Goal: Information Seeking & Learning: Get advice/opinions

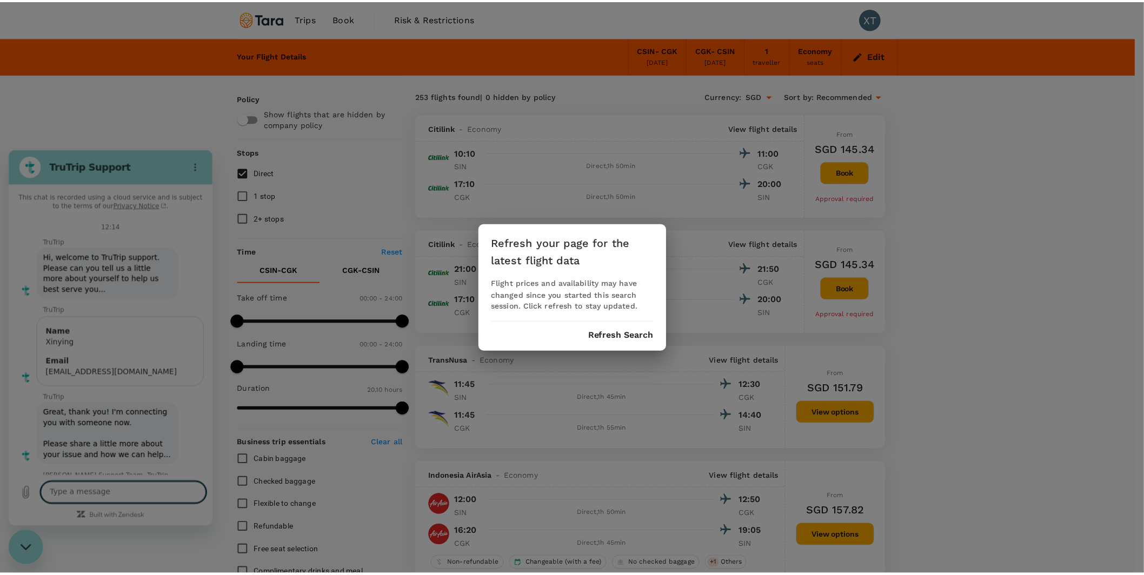
scroll to position [1717, 0]
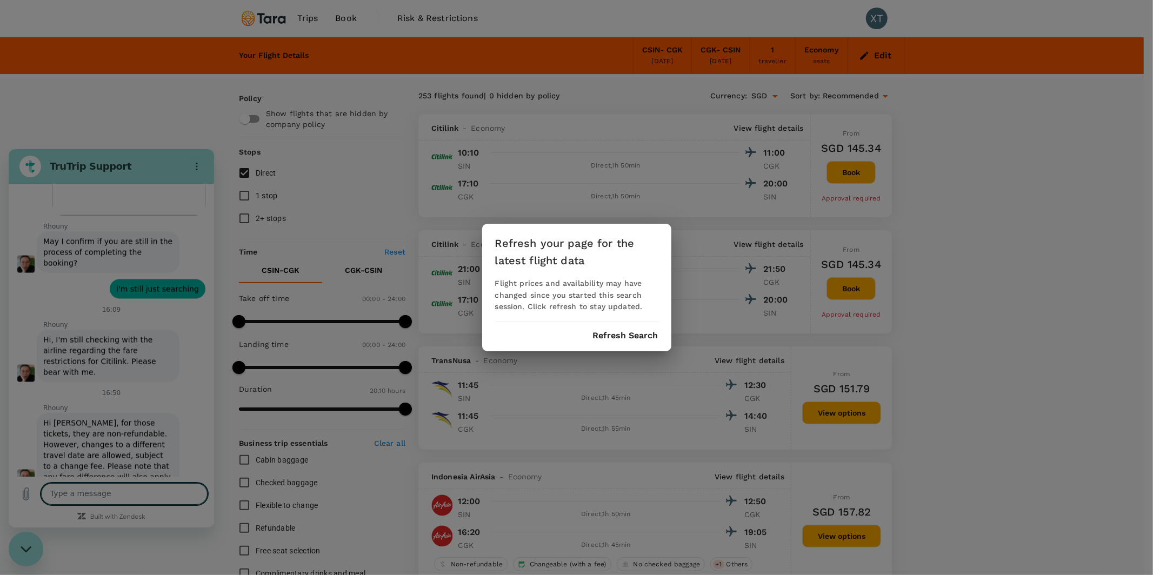
click at [621, 337] on button "Refresh Search" at bounding box center [625, 336] width 65 height 10
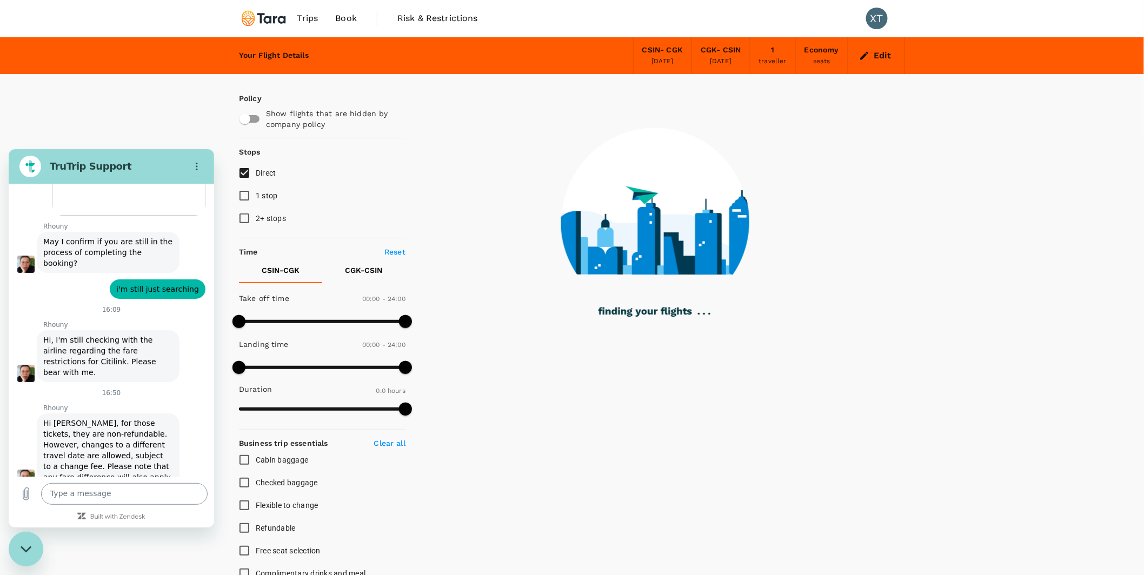
click at [152, 493] on textarea at bounding box center [124, 494] width 166 height 22
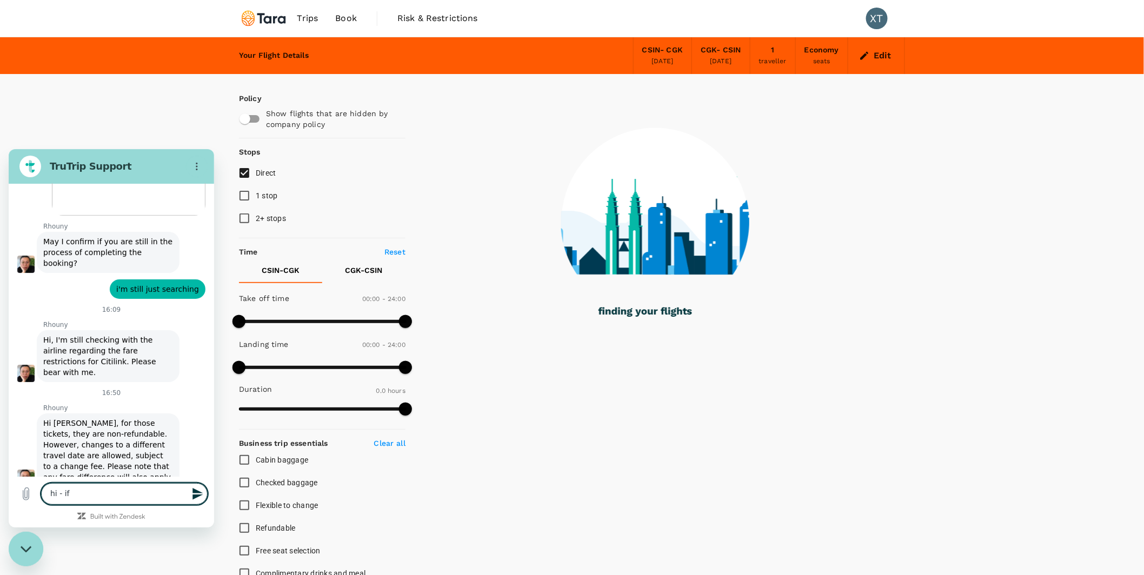
type textarea "hi - if"
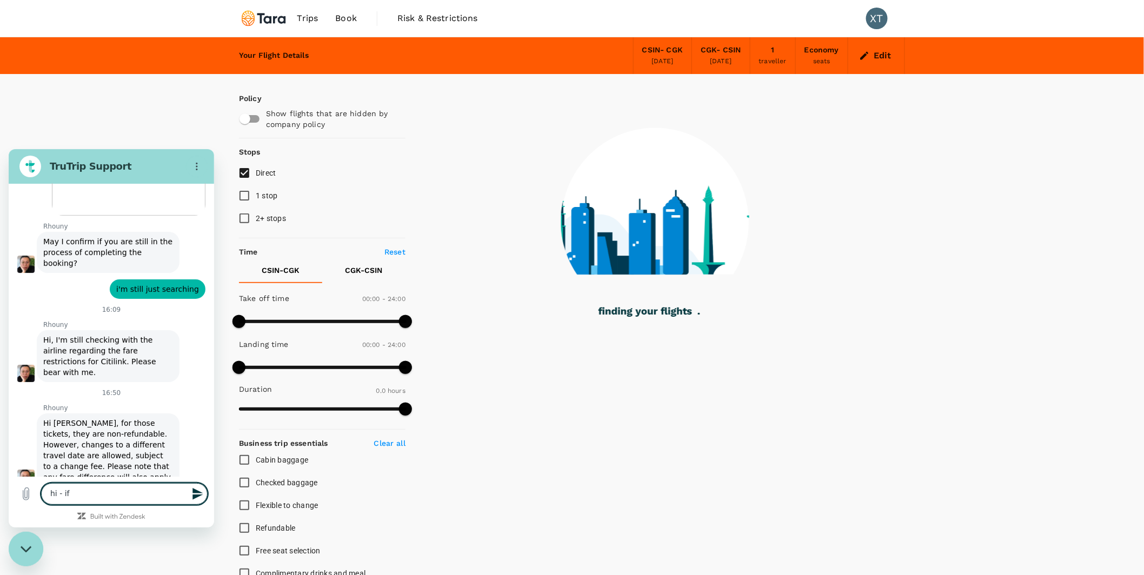
type input "120"
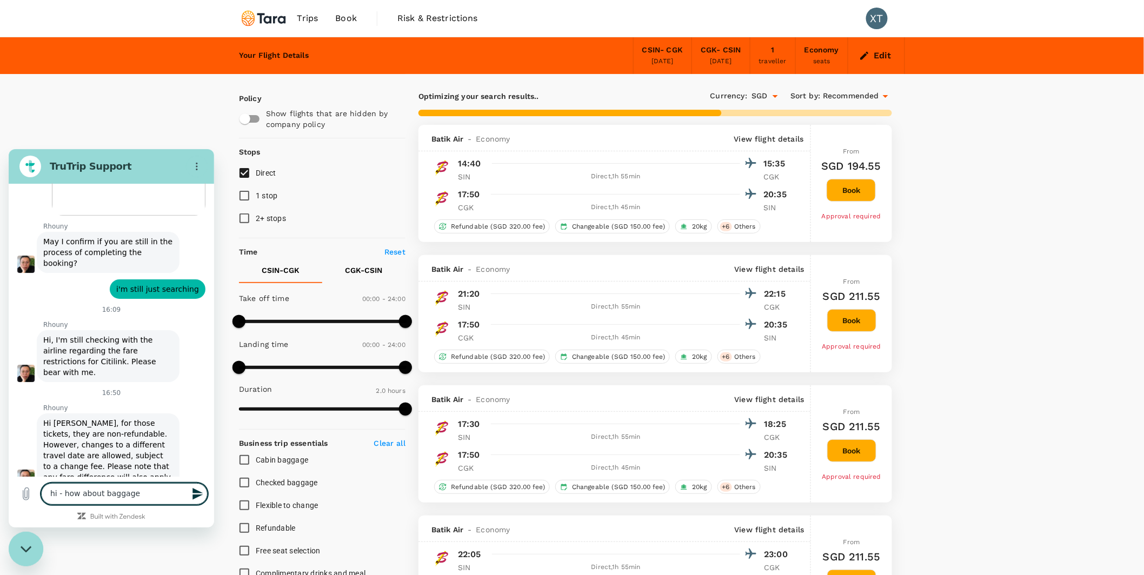
type textarea "hi - how about baggage?"
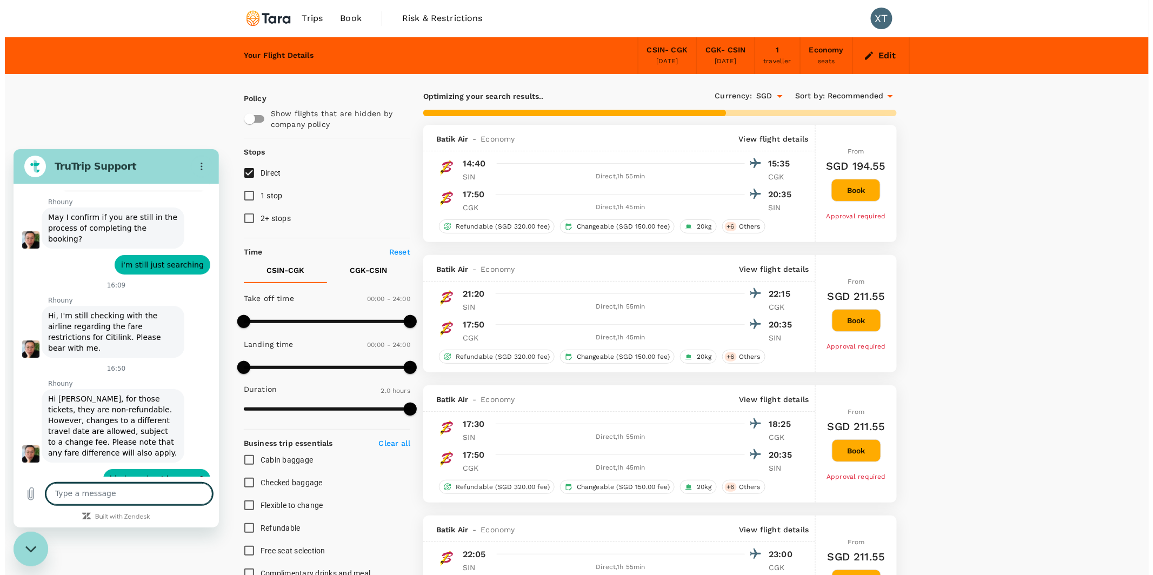
scroll to position [1744, 0]
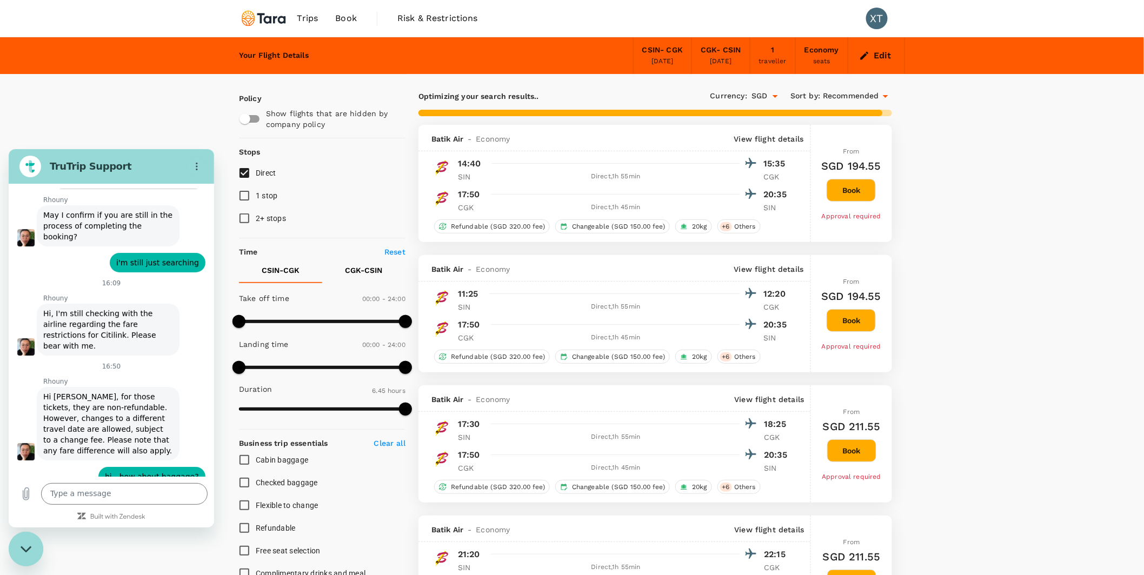
type input "1210"
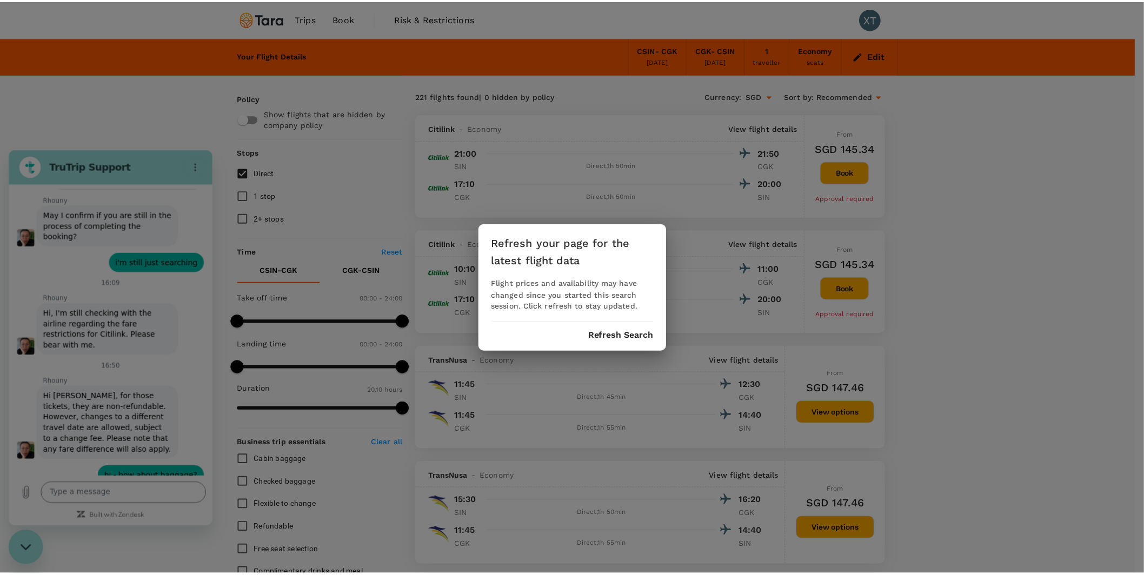
scroll to position [1790, 0]
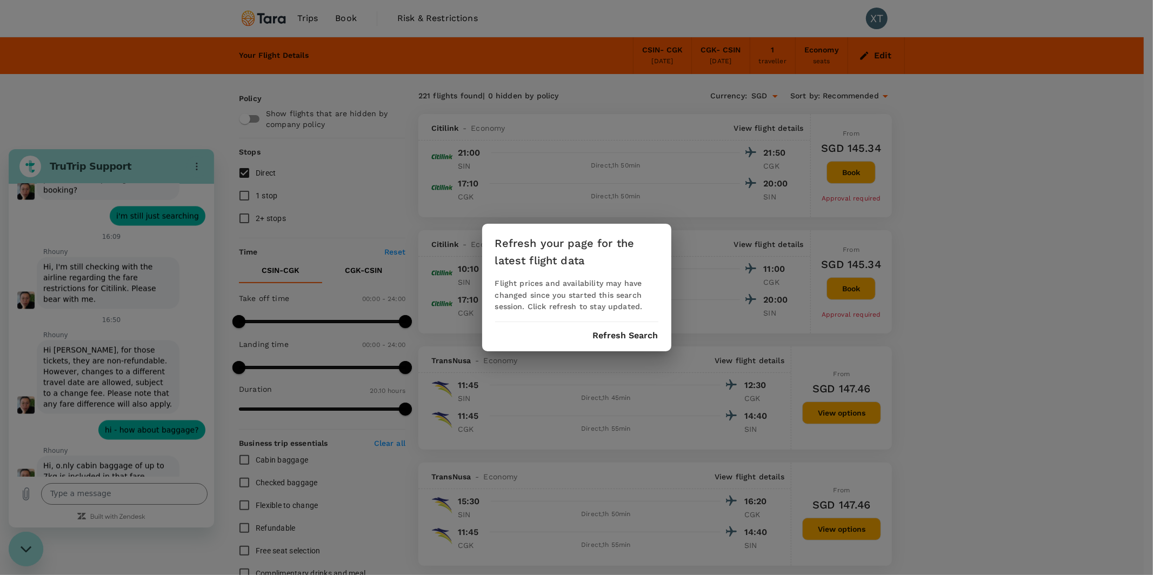
click at [634, 338] on button "Refresh Search" at bounding box center [625, 336] width 65 height 10
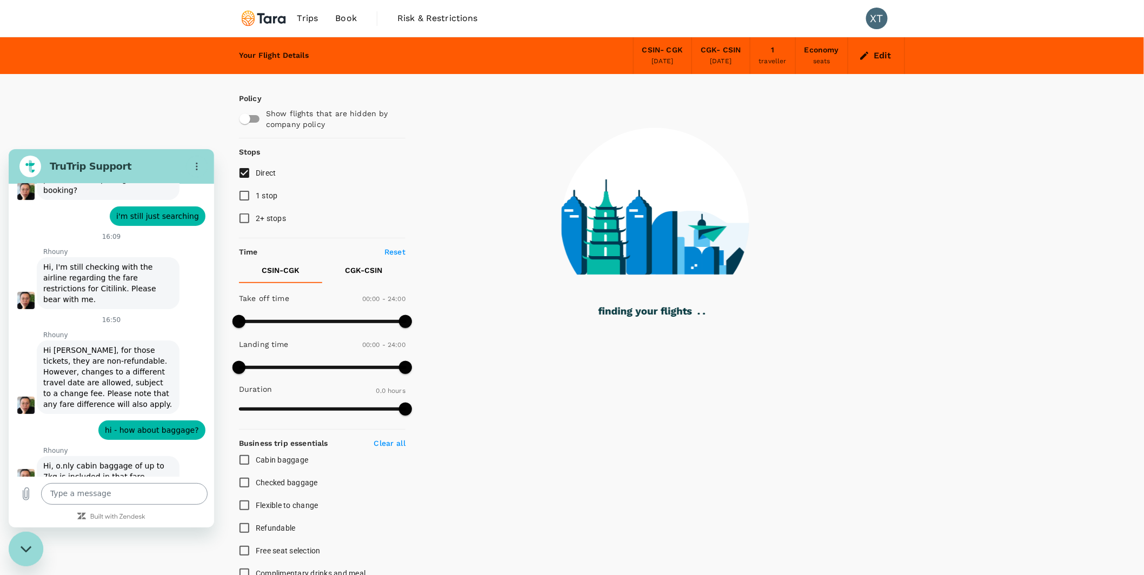
click at [111, 492] on textarea at bounding box center [124, 494] width 166 height 22
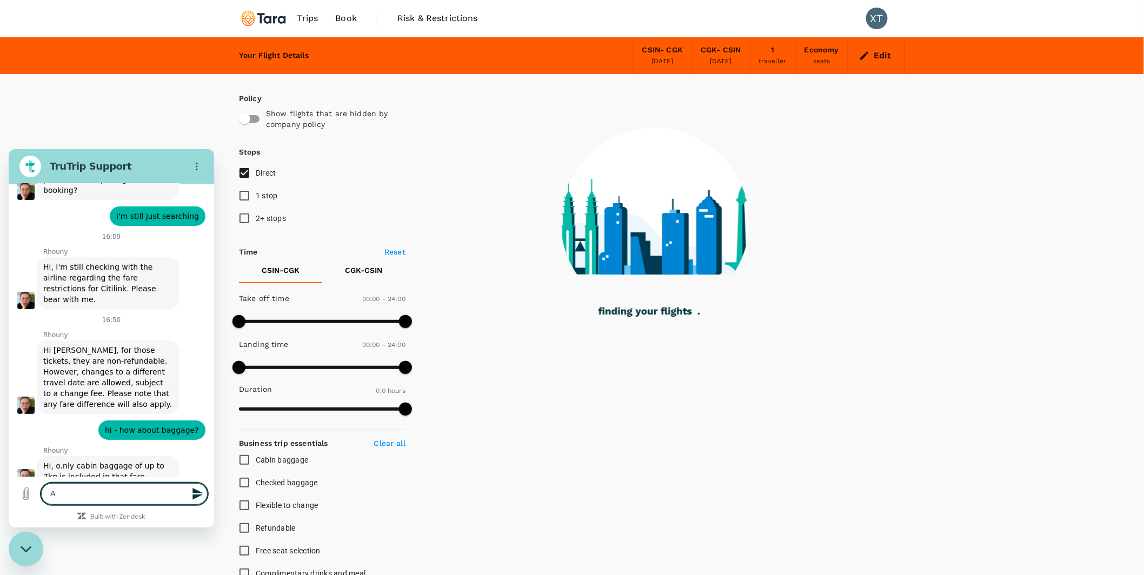
type textarea "Ap"
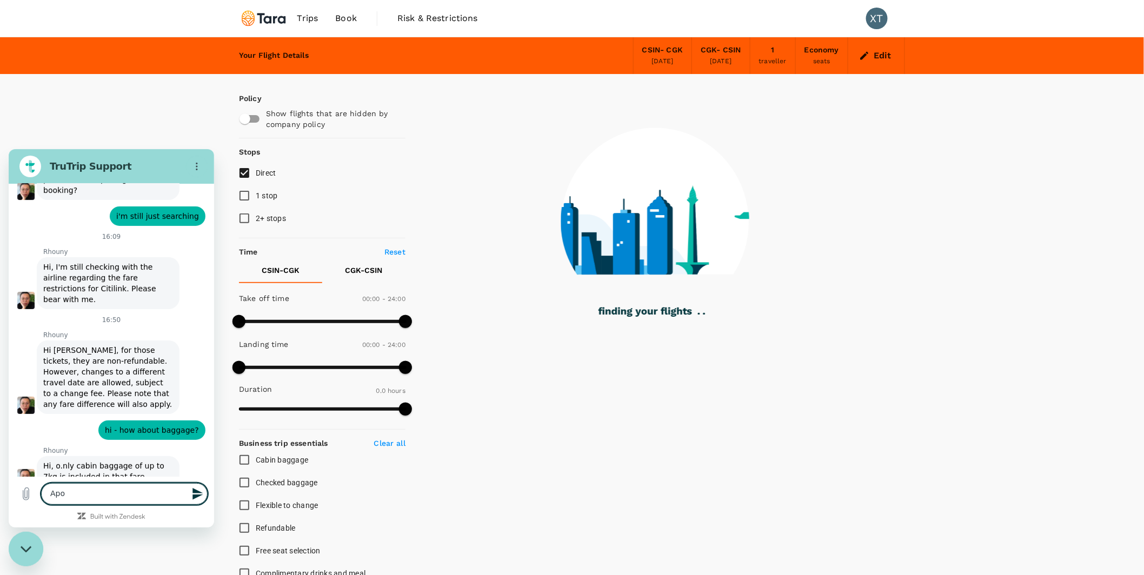
type input "120"
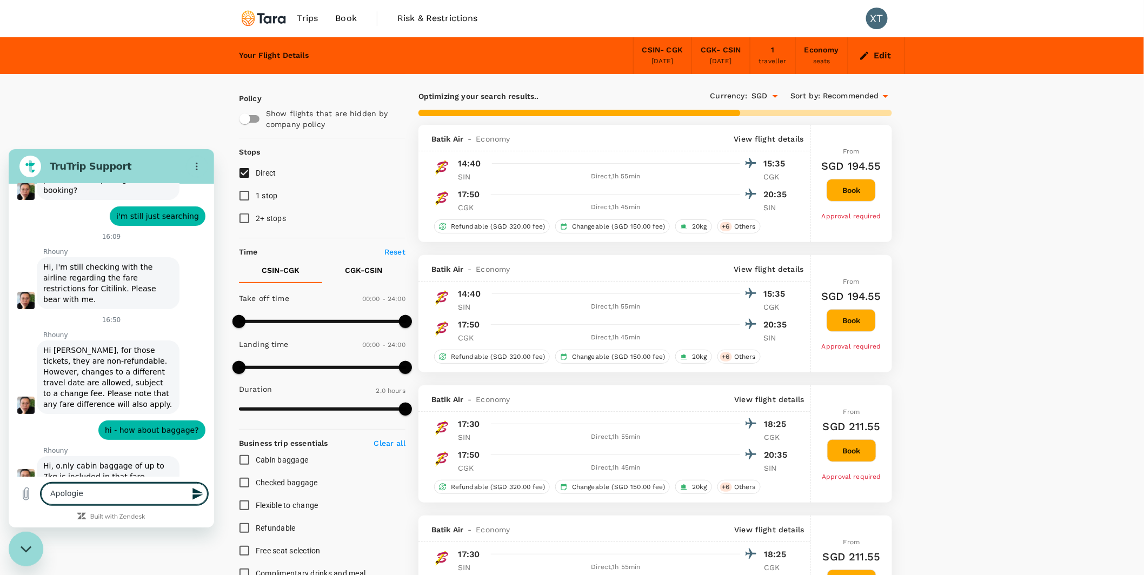
type textarea "Apologies"
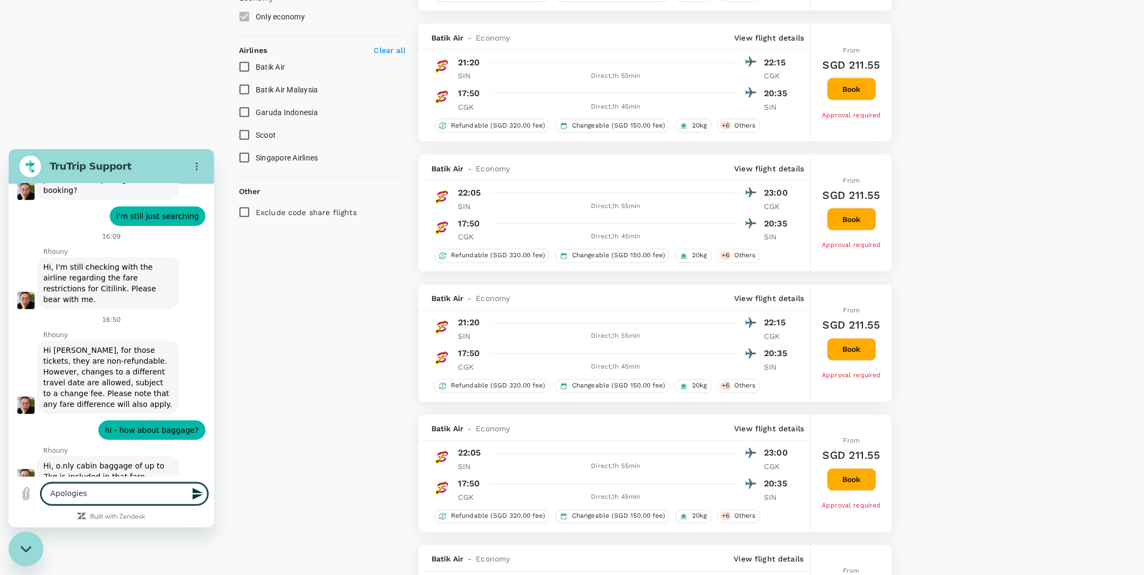
scroll to position [519, 0]
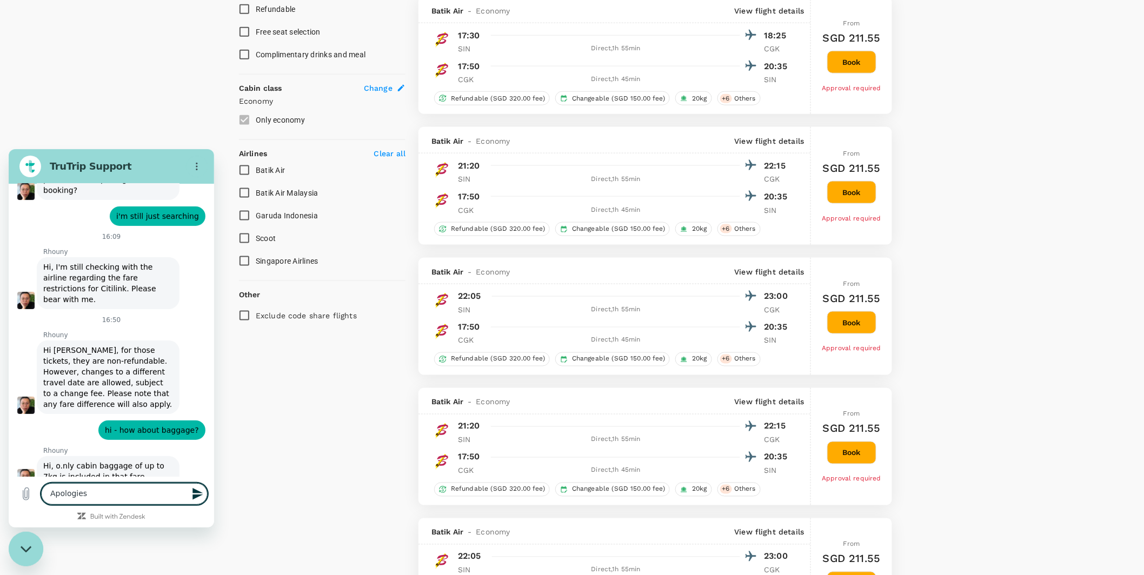
type input "825"
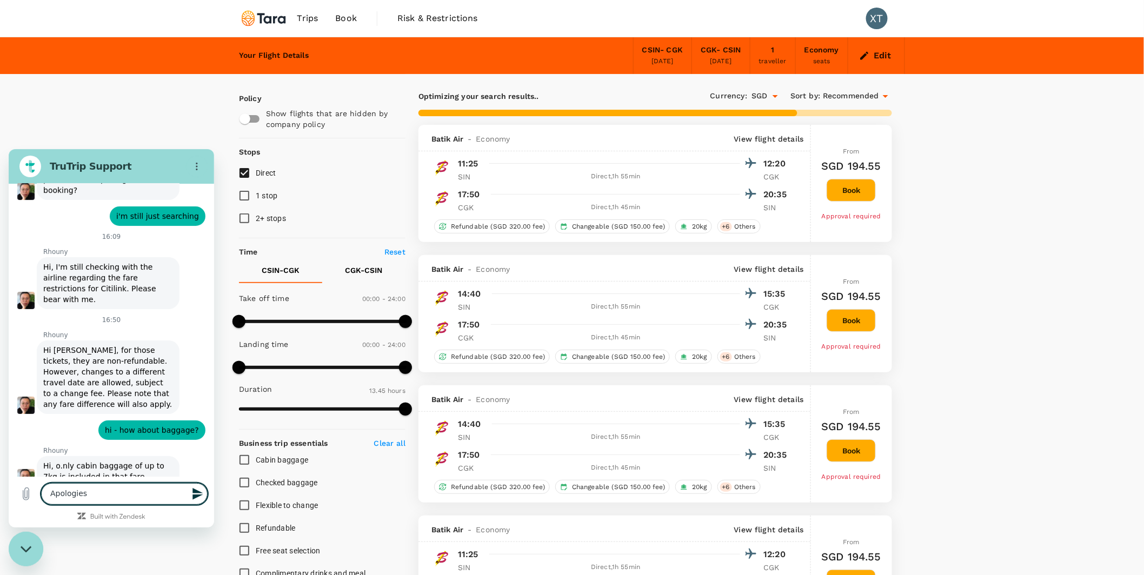
click at [79, 496] on textarea "Apologies" at bounding box center [124, 494] width 166 height 22
type textarea "One more question - what is the fee for check in?"
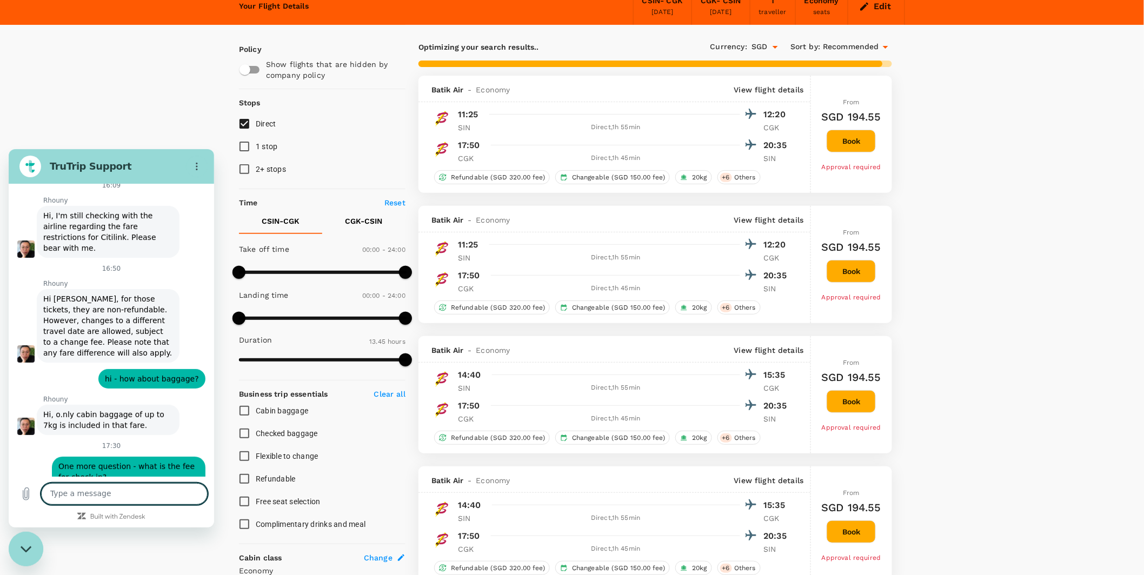
scroll to position [12, 0]
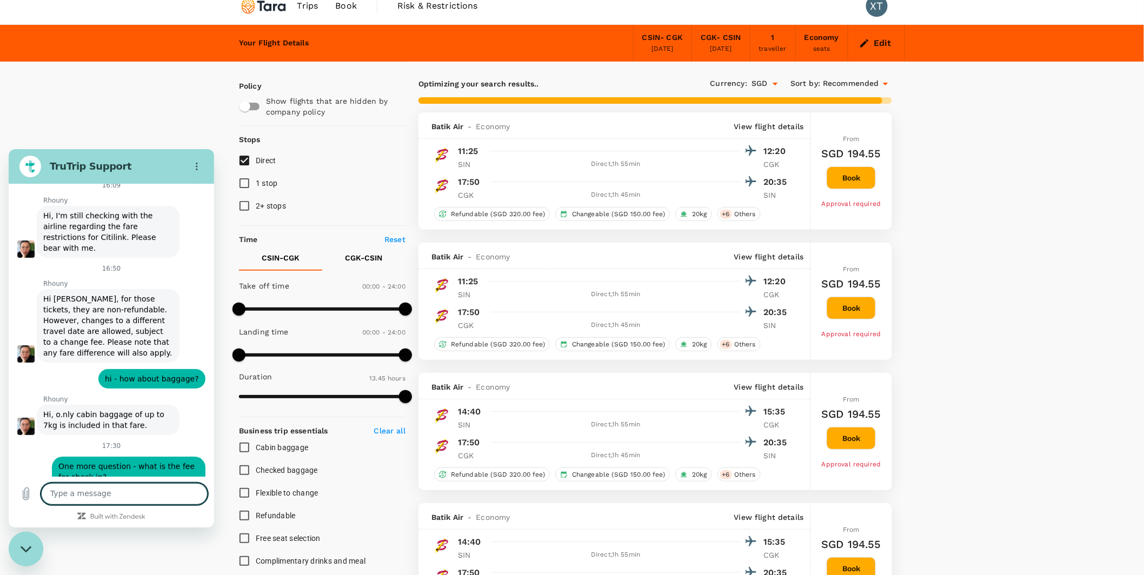
type input "1210"
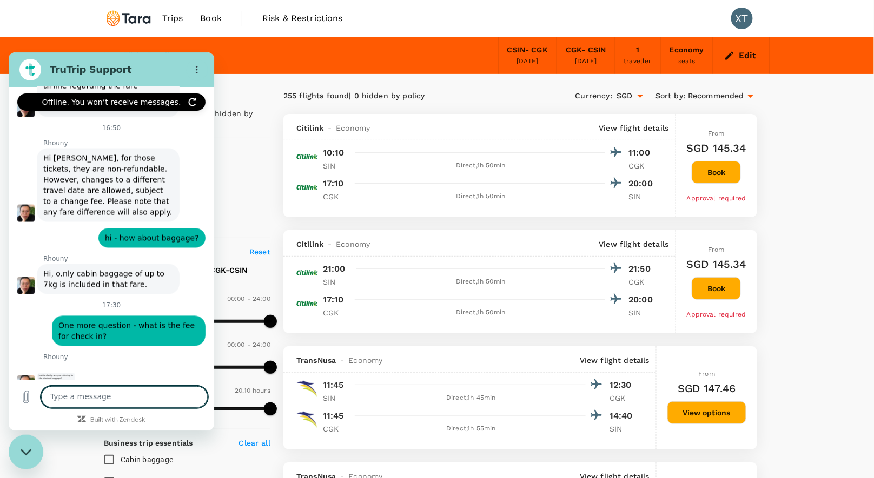
scroll to position [1888, 0]
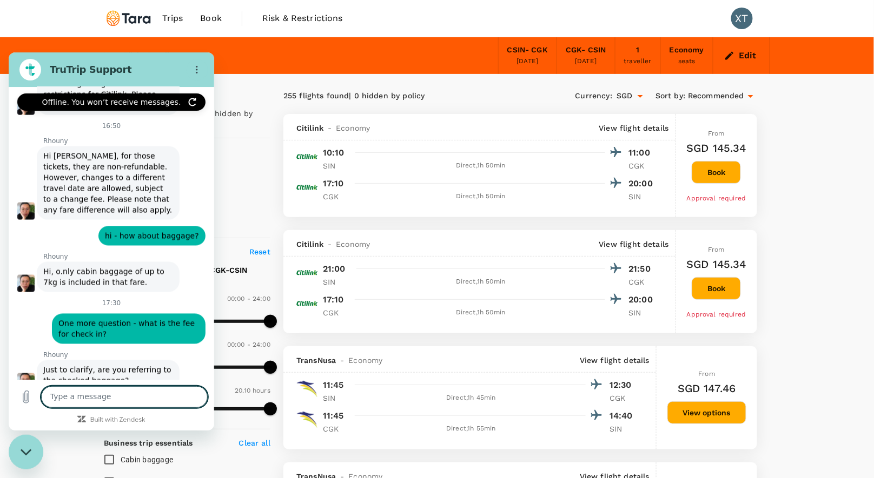
click at [130, 397] on textarea at bounding box center [124, 397] width 166 height 22
type textarea "w"
type textarea "yes checked baggage"
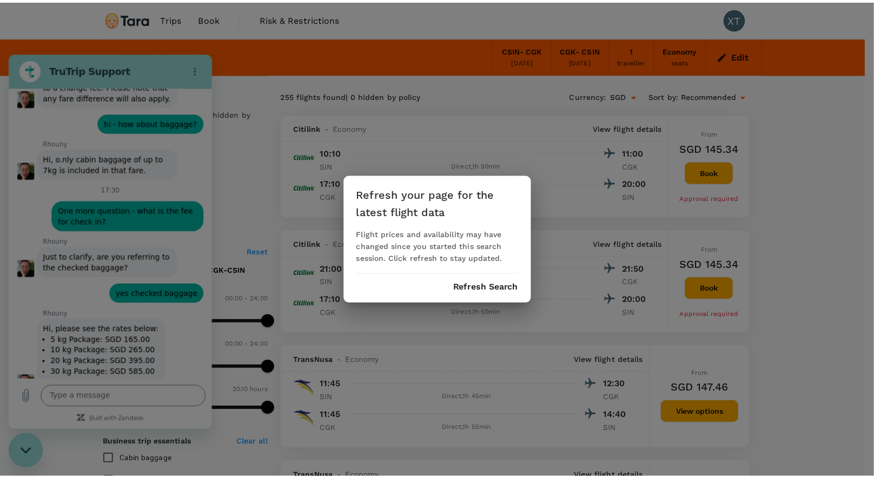
scroll to position [2003, 0]
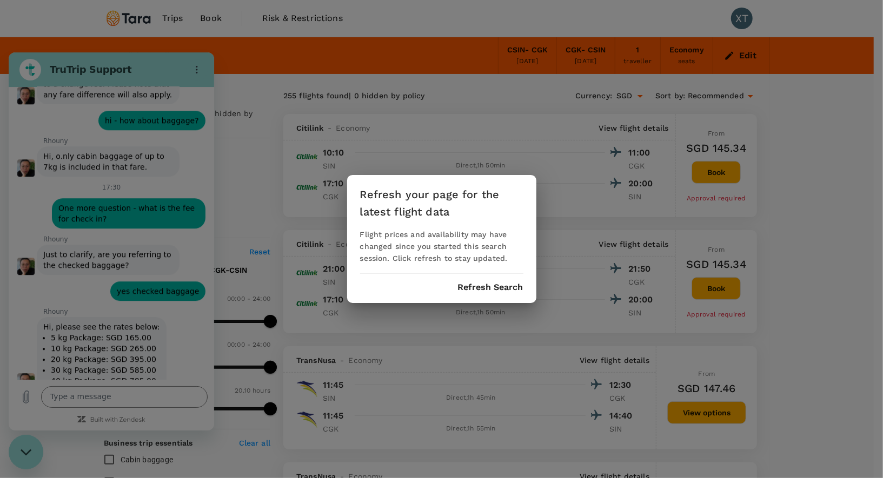
click at [172, 334] on div "Refresh your page for the latest flight data Flight prices and availability may…" at bounding box center [441, 239] width 883 height 478
click at [161, 395] on div "Refresh your page for the latest flight data Flight prices and availability may…" at bounding box center [441, 239] width 883 height 478
click at [161, 394] on div "Refresh your page for the latest flight data Flight prices and availability may…" at bounding box center [441, 239] width 883 height 478
click at [491, 291] on button "Refresh Search" at bounding box center [490, 288] width 65 height 10
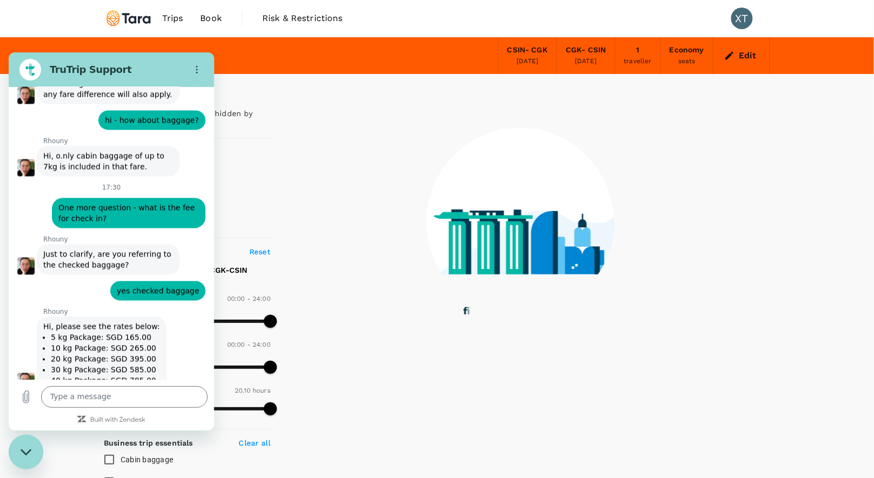
click at [147, 392] on textarea at bounding box center [124, 397] width 166 height 22
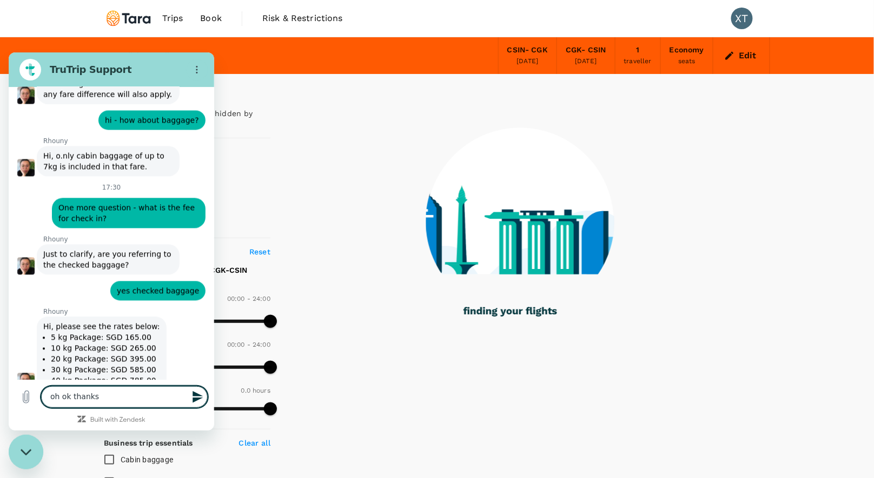
type textarea "oh ok thanks."
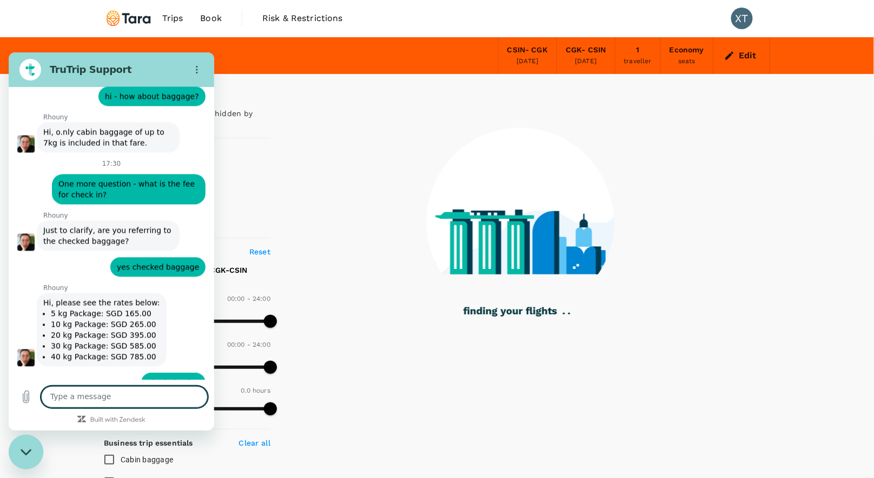
scroll to position [2029, 0]
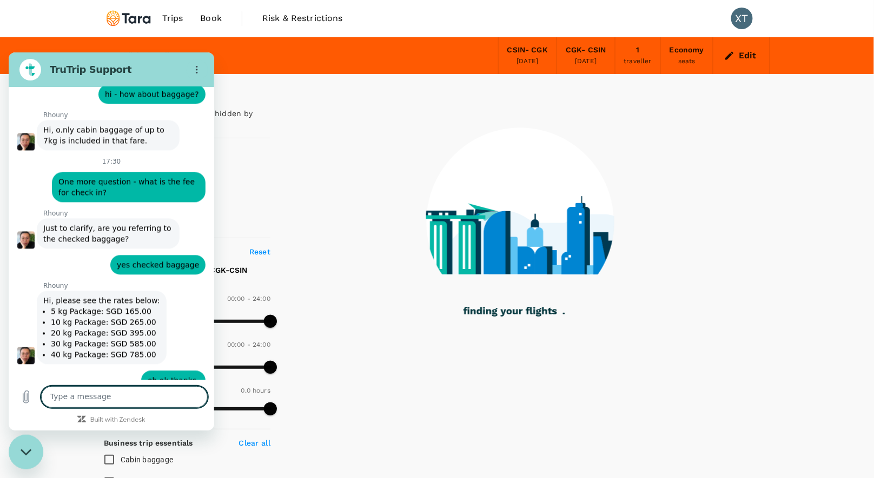
type input "405"
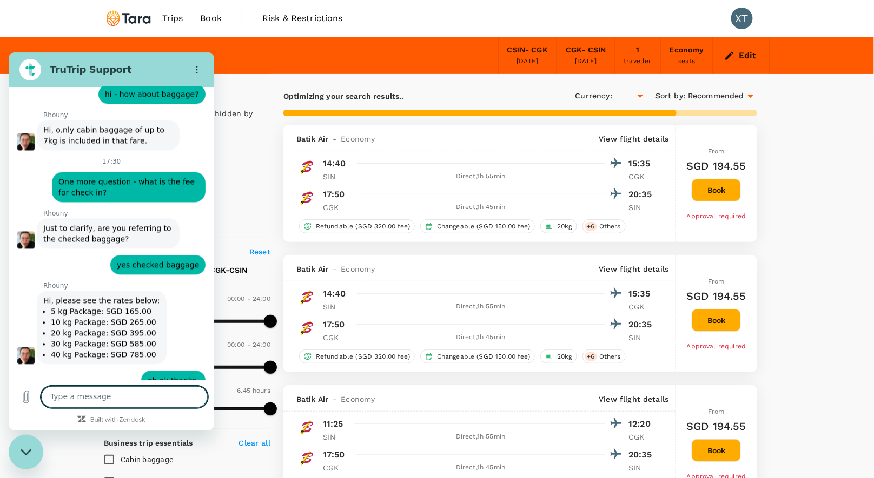
type input "SGD"
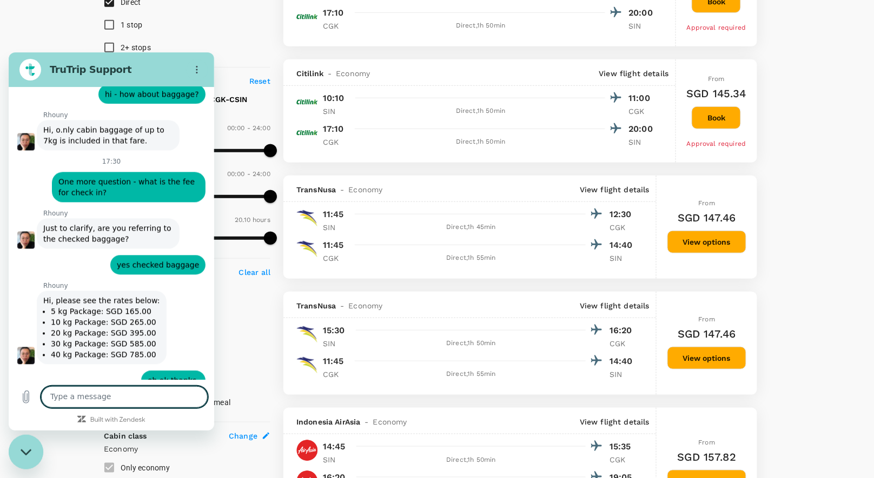
type input "1210"
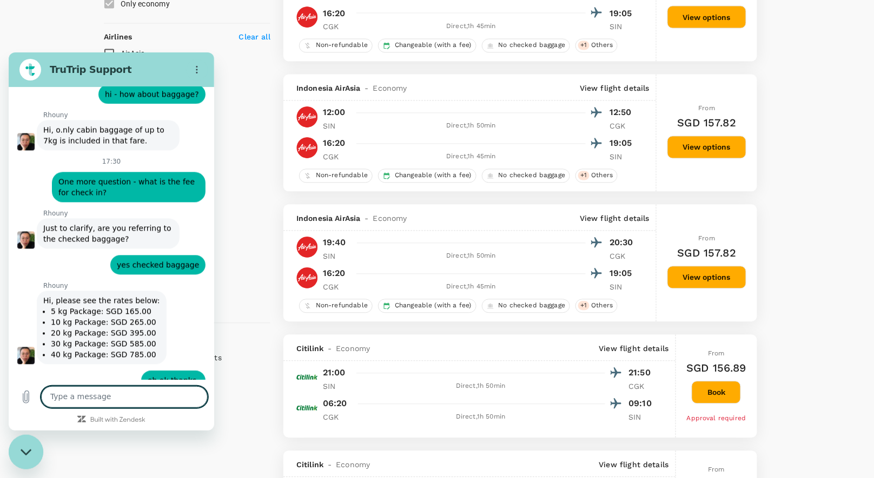
scroll to position [636, 0]
click at [730, 151] on button "View options" at bounding box center [706, 147] width 79 height 23
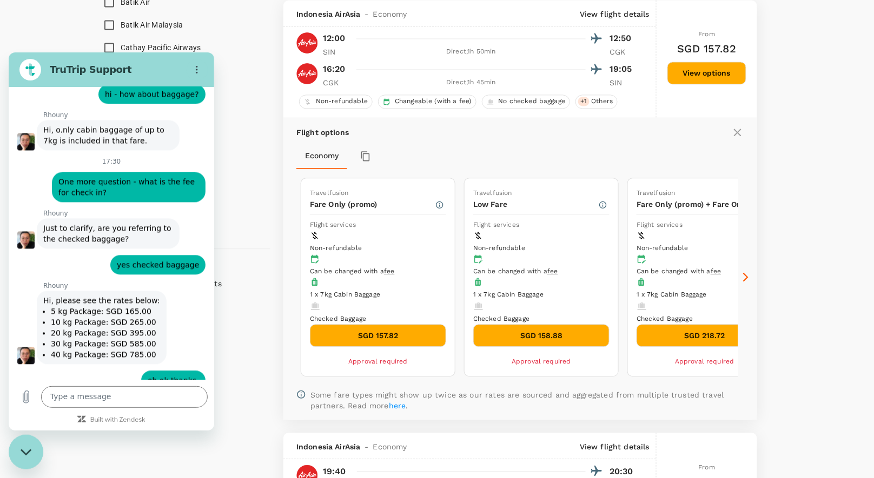
scroll to position [710, 0]
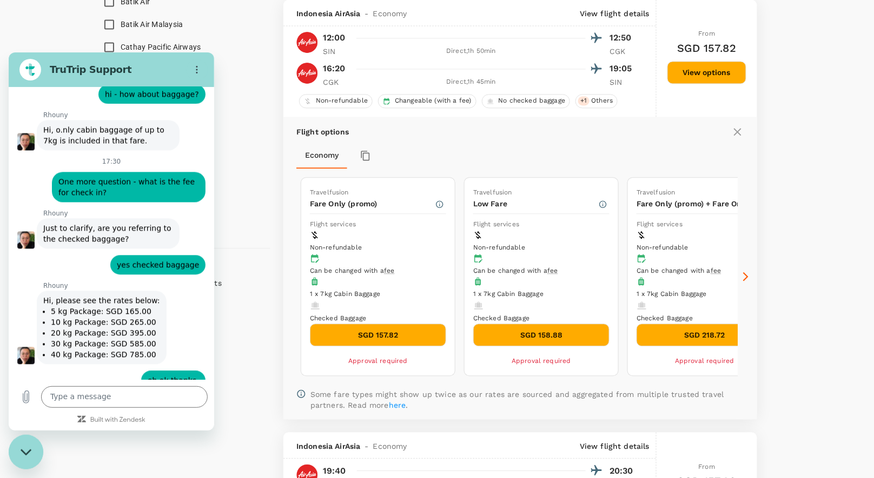
click at [746, 276] on icon at bounding box center [745, 276] width 5 height 9
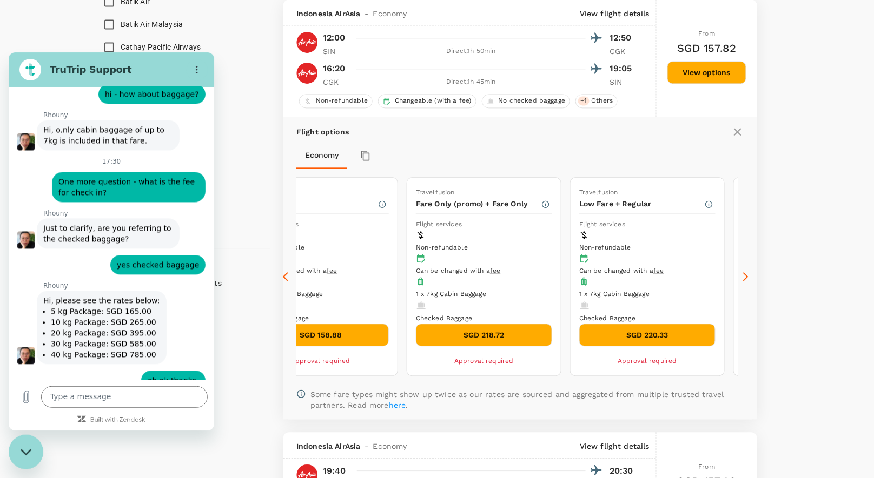
click at [746, 276] on icon at bounding box center [745, 276] width 5 height 9
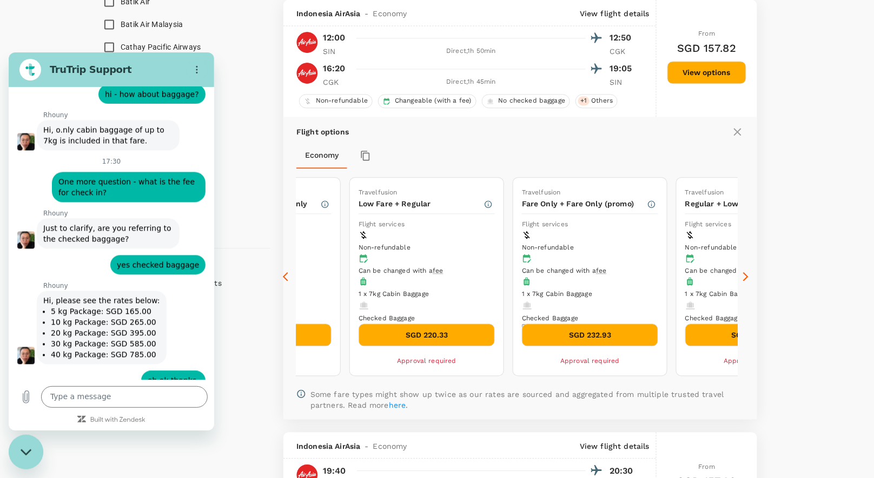
click at [746, 276] on icon at bounding box center [745, 276] width 5 height 9
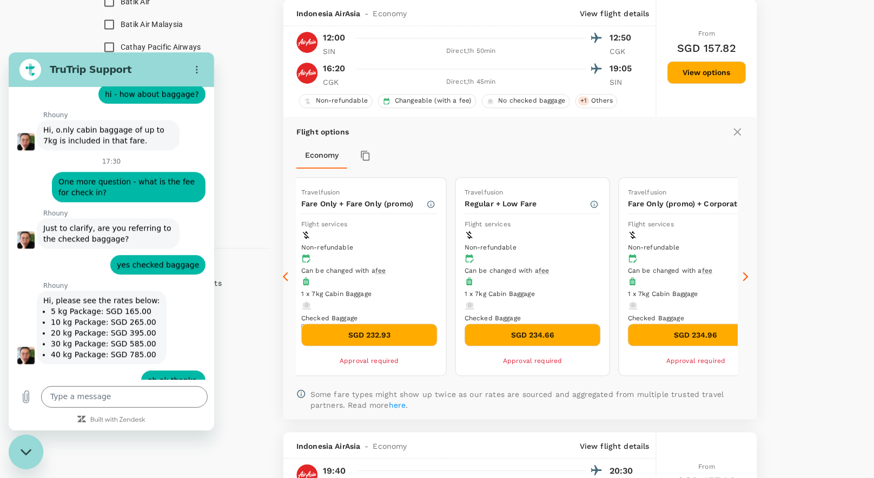
click at [746, 276] on icon at bounding box center [745, 276] width 5 height 9
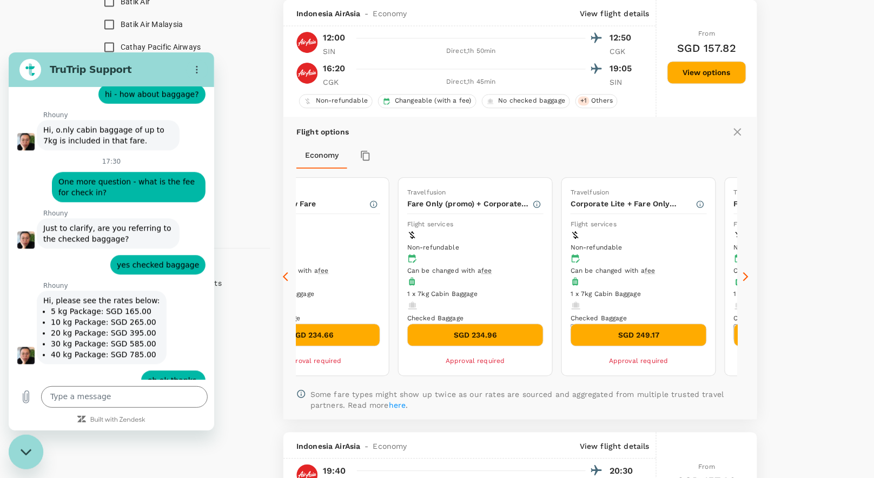
click at [746, 276] on icon at bounding box center [745, 276] width 5 height 9
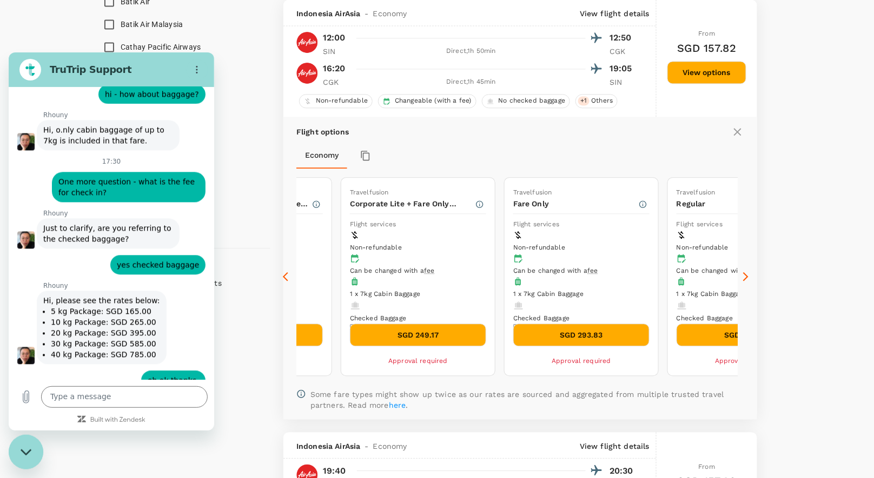
click at [36, 446] on div "Close messaging window" at bounding box center [26, 452] width 32 height 32
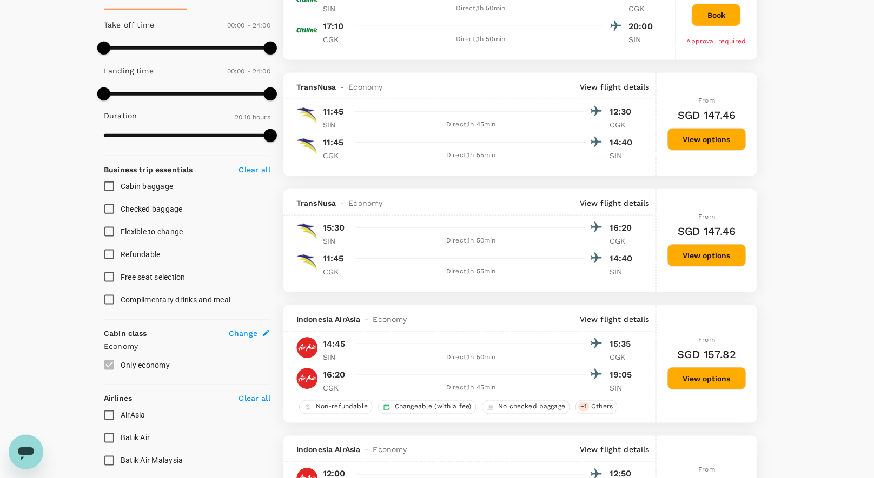
scroll to position [291, 0]
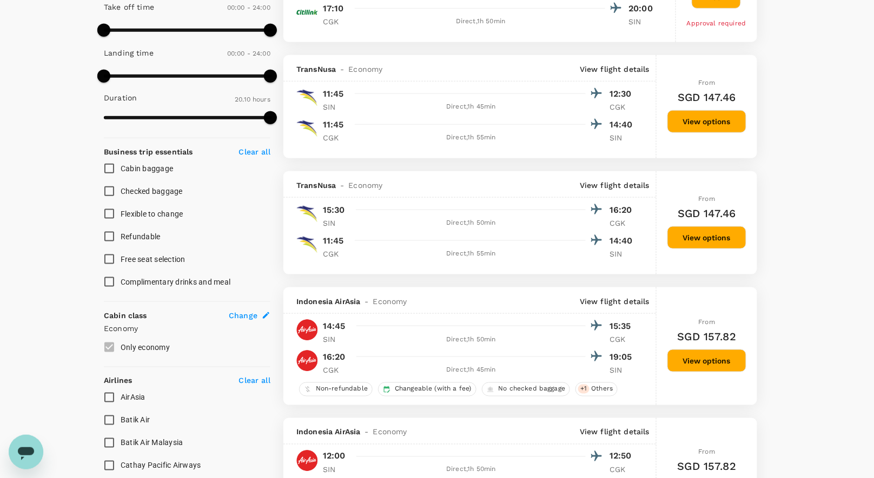
click at [114, 190] on input "Checked baggage" at bounding box center [109, 191] width 23 height 23
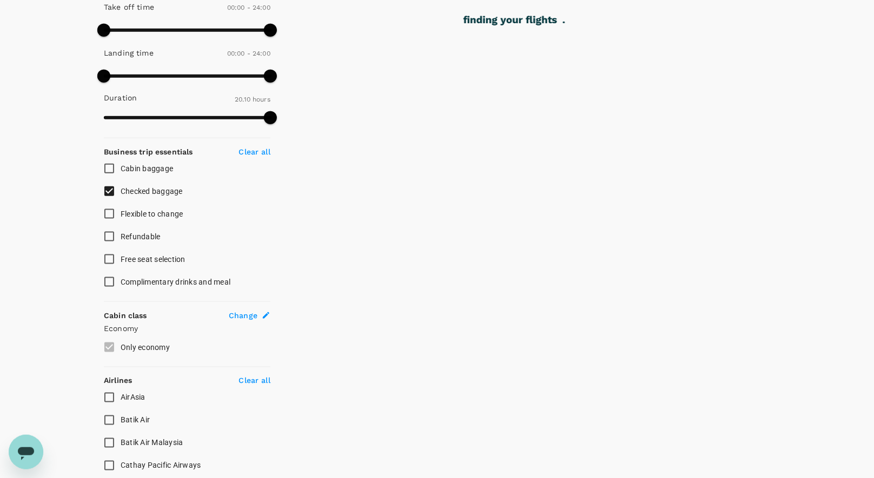
click at [23, 450] on icon "Open messaging window" at bounding box center [26, 453] width 16 height 13
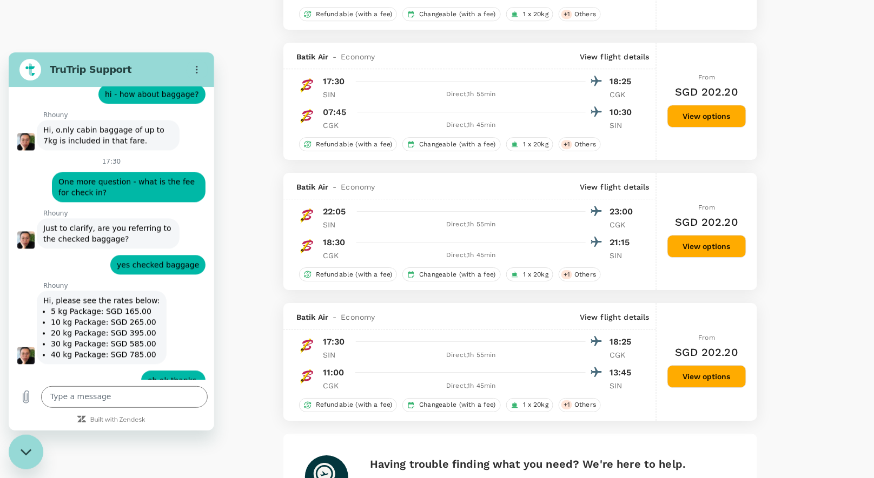
scroll to position [2466, 0]
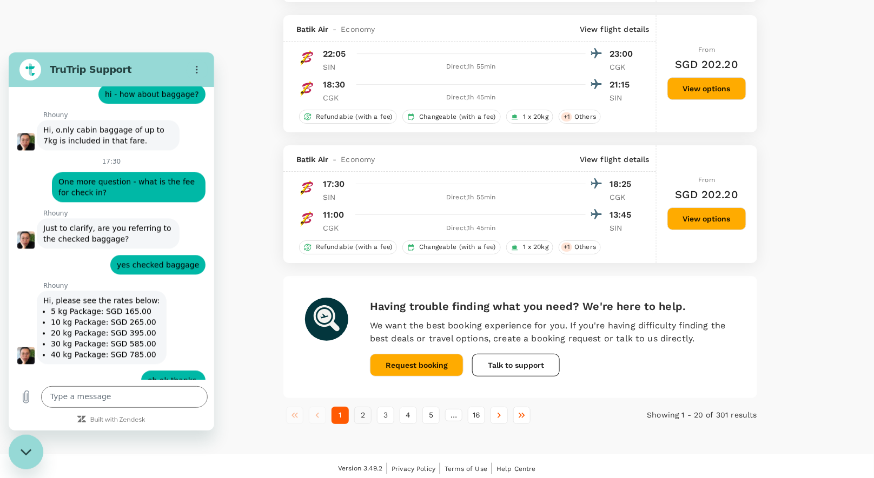
click at [363, 416] on button "2" at bounding box center [362, 415] width 17 height 17
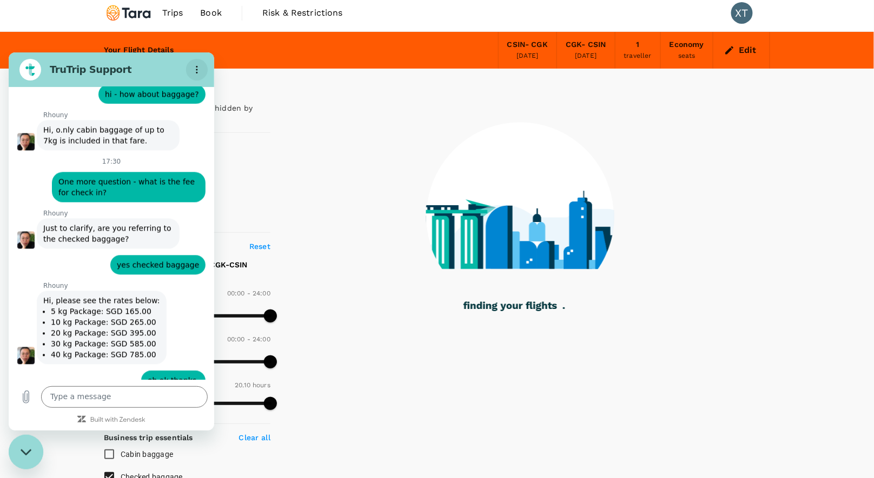
scroll to position [0, 0]
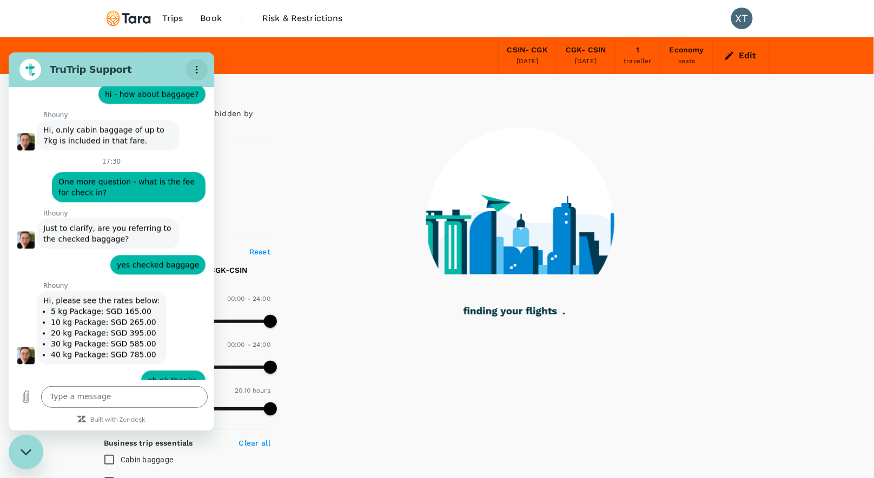
click at [202, 72] on button "Options menu" at bounding box center [197, 69] width 22 height 22
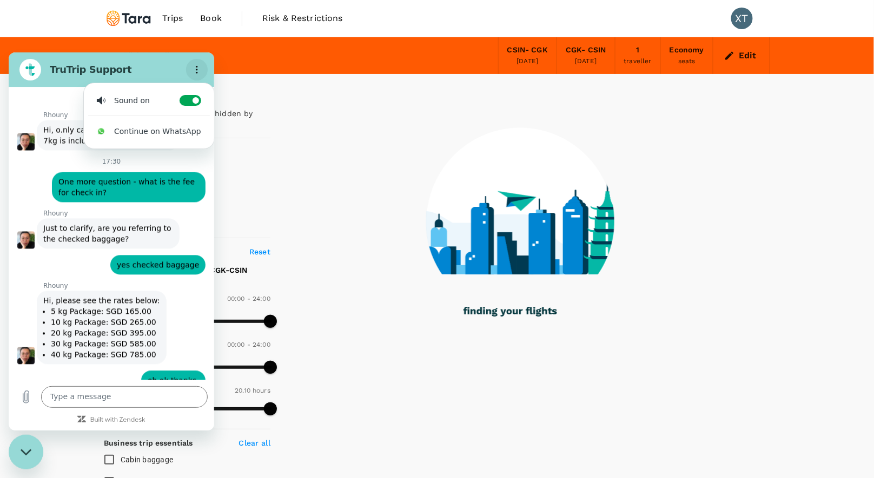
click at [201, 72] on icon "Options menu" at bounding box center [196, 69] width 9 height 9
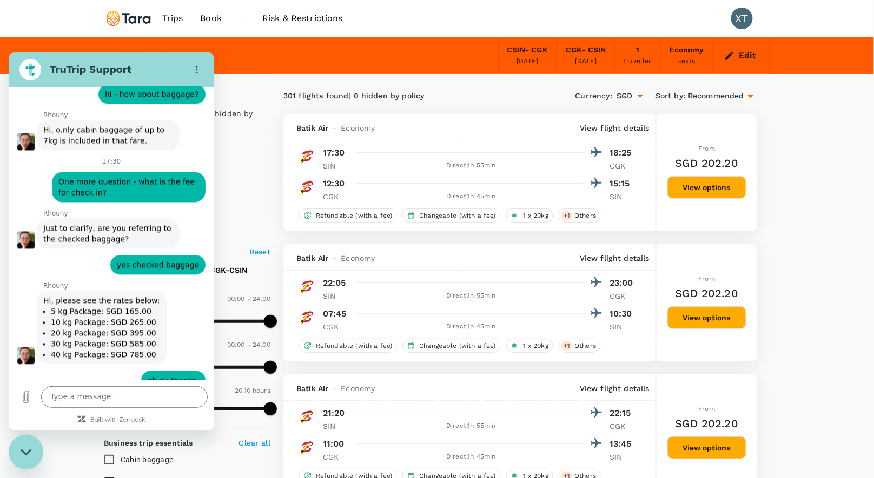
drag, startPoint x: 22, startPoint y: 459, endPoint x: 74, endPoint y: 871, distance: 415.1
click at [22, 459] on div "Close messaging window" at bounding box center [26, 452] width 32 height 32
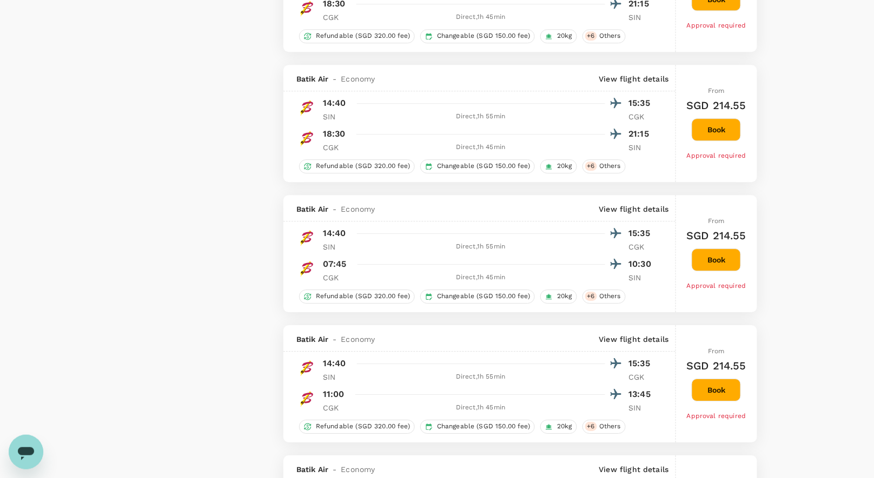
scroll to position [2531, 0]
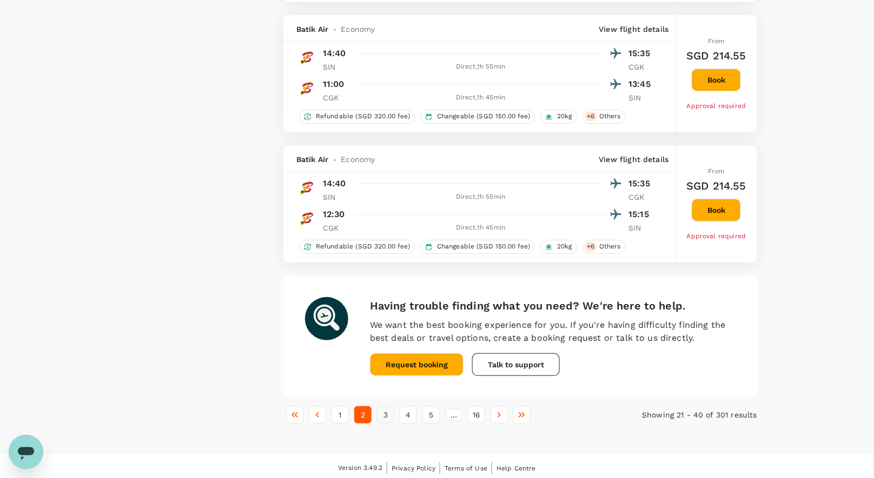
click at [383, 411] on button "3" at bounding box center [385, 414] width 17 height 17
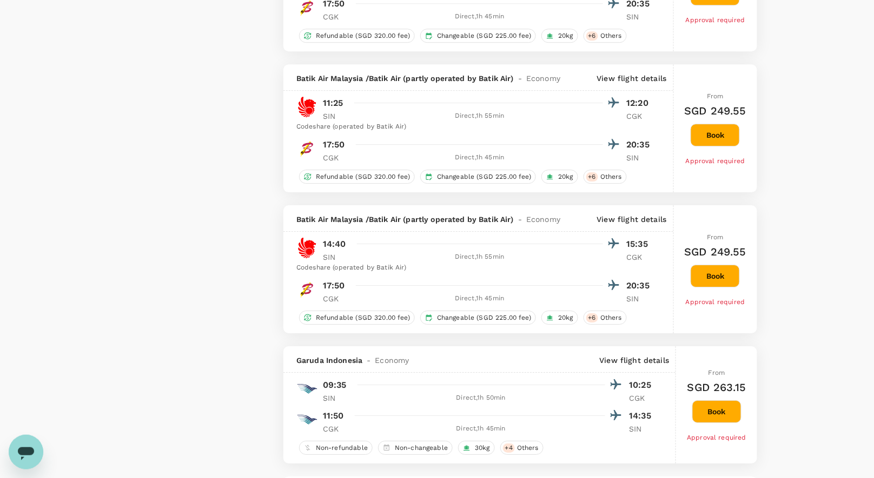
scroll to position [2488, 0]
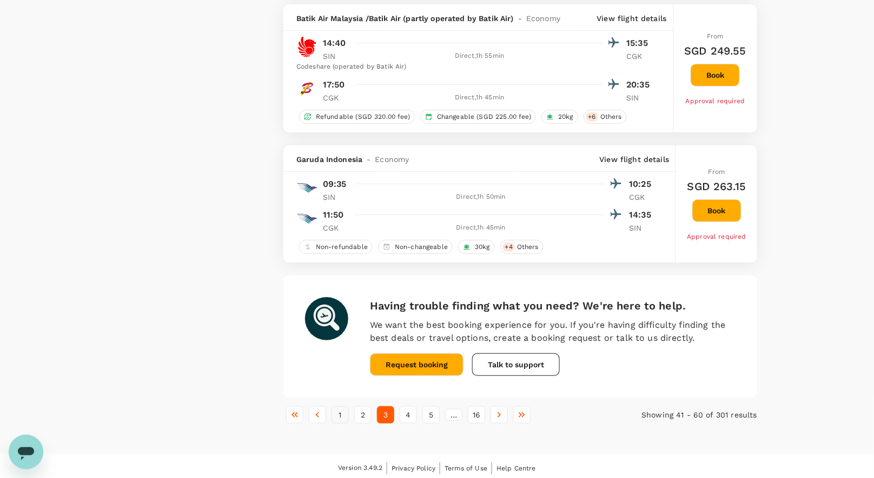
click at [341, 417] on button "1" at bounding box center [339, 414] width 17 height 17
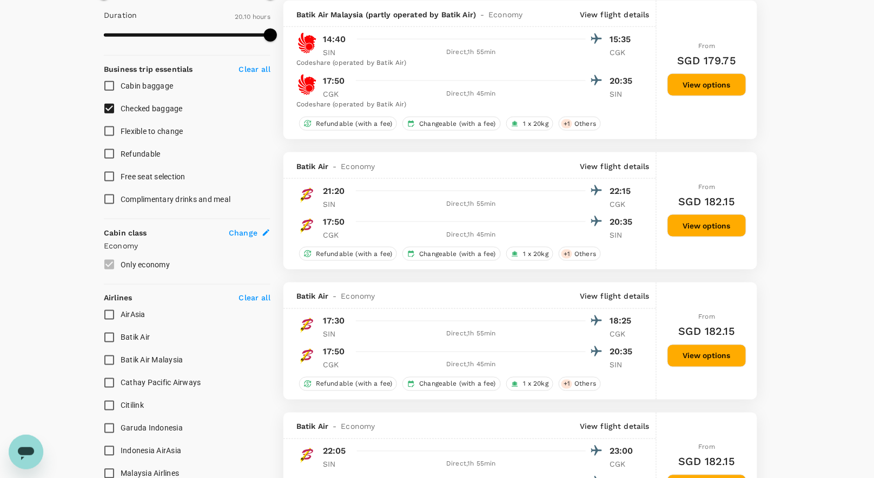
scroll to position [224, 0]
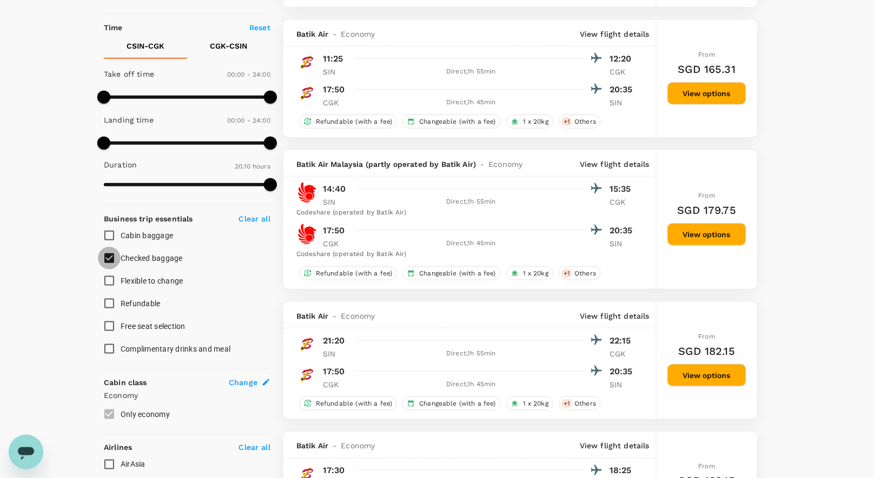
click at [108, 259] on input "Checked baggage" at bounding box center [109, 258] width 23 height 23
checkbox input "false"
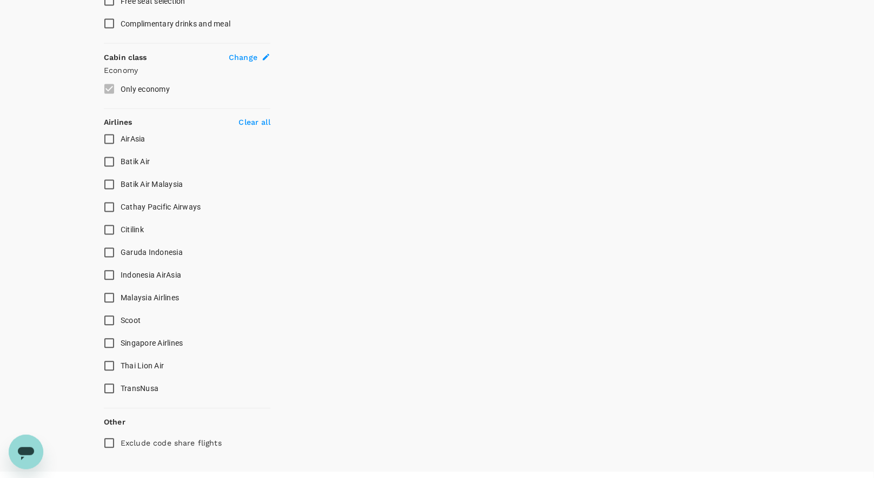
scroll to position [551, 0]
click at [114, 318] on input "Scoot" at bounding box center [109, 319] width 23 height 23
checkbox input "true"
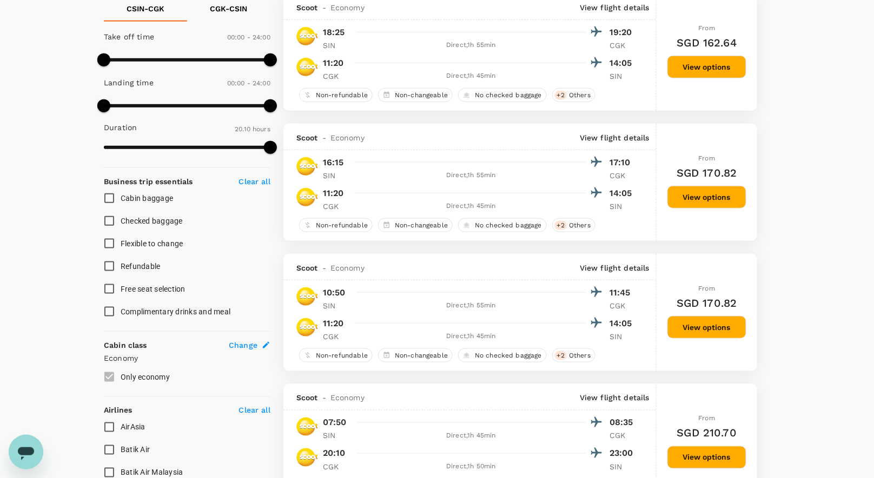
scroll to position [0, 0]
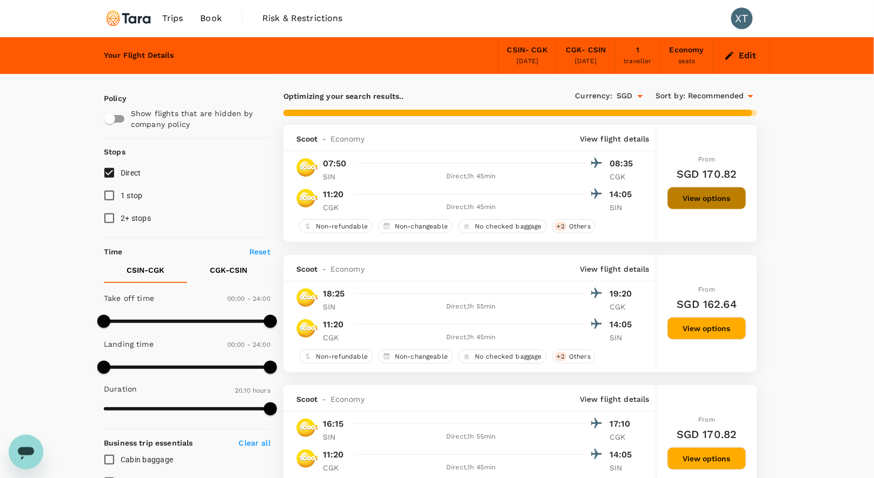
click at [704, 205] on button "View options" at bounding box center [706, 198] width 79 height 23
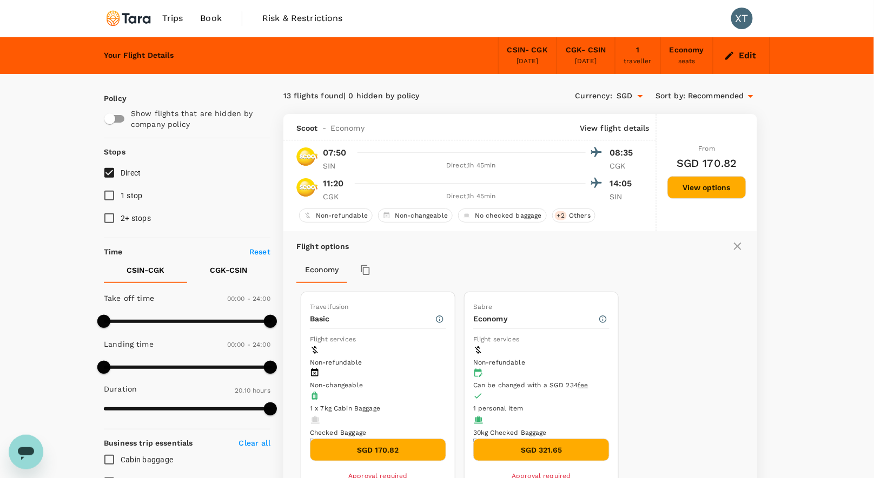
click at [683, 191] on button "View options" at bounding box center [706, 187] width 79 height 23
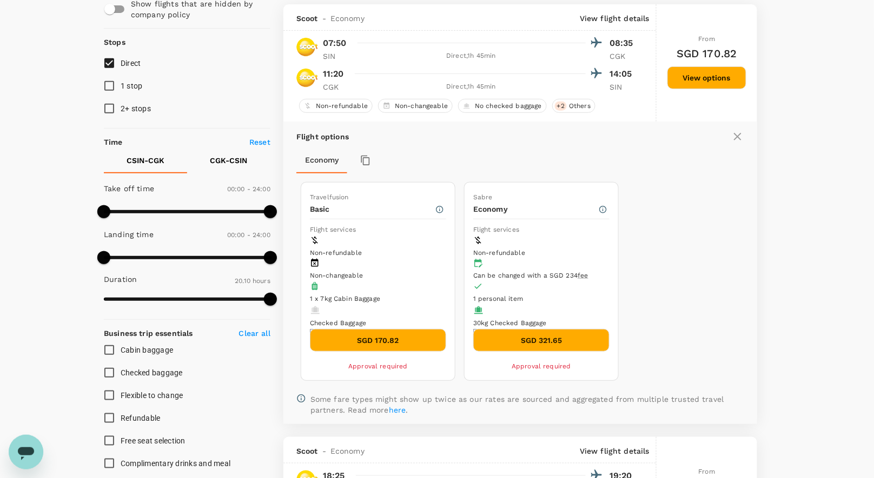
scroll to position [114, 0]
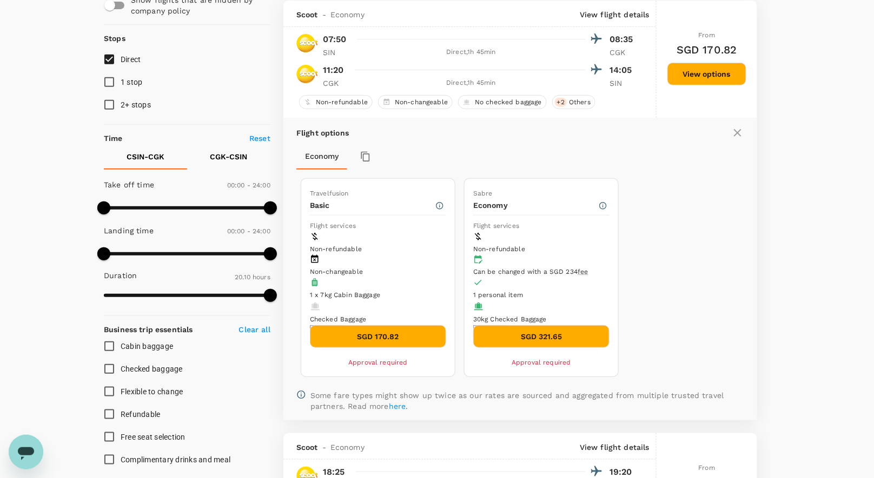
click at [737, 132] on icon at bounding box center [738, 133] width 8 height 8
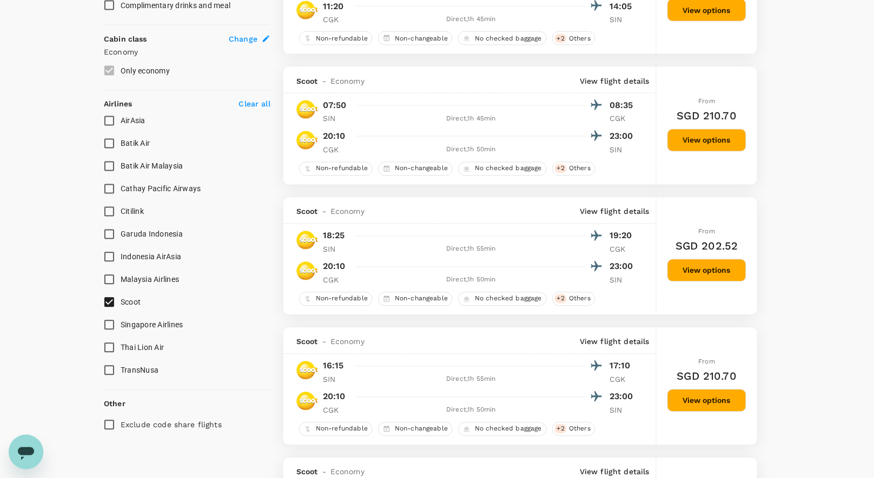
scroll to position [542, 0]
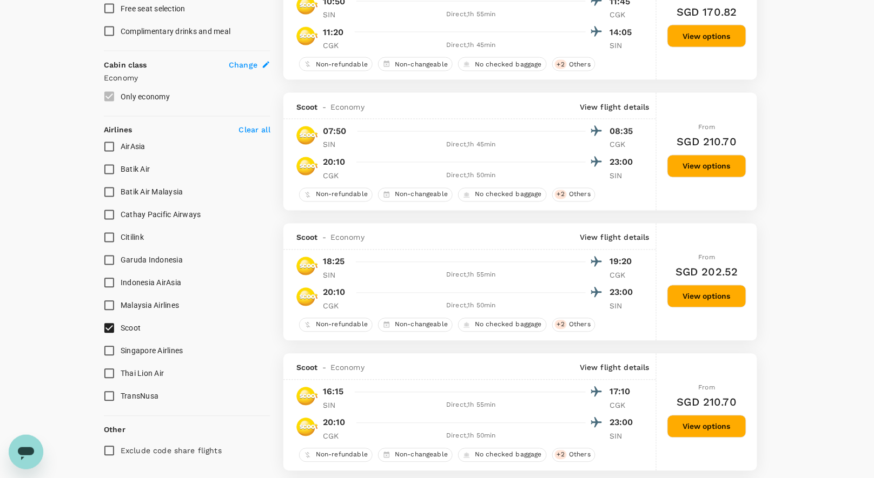
click at [112, 240] on input "Citilink" at bounding box center [109, 237] width 23 height 23
checkbox input "true"
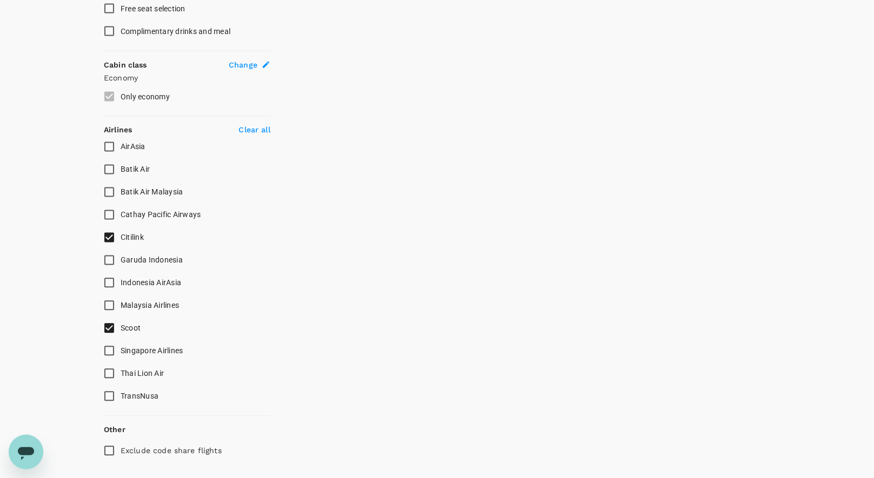
click at [112, 175] on input "Batik Air" at bounding box center [109, 169] width 23 height 23
checkbox input "true"
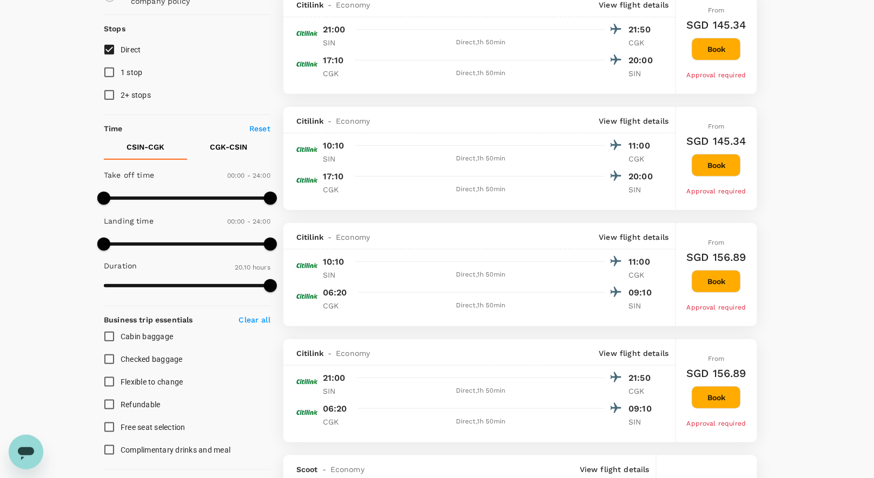
scroll to position [17, 0]
